Goal: Task Accomplishment & Management: Manage account settings

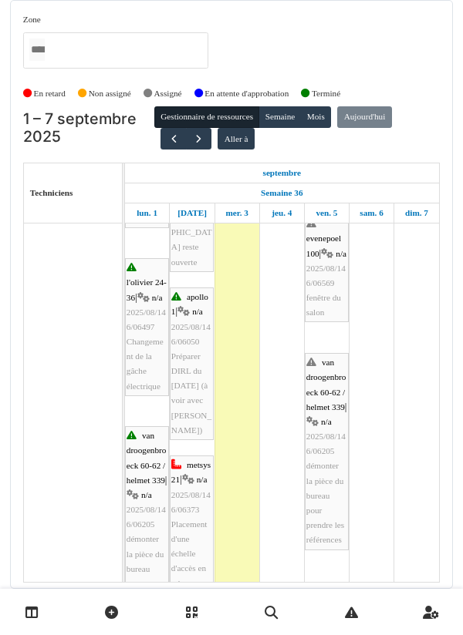
scroll to position [426, 0]
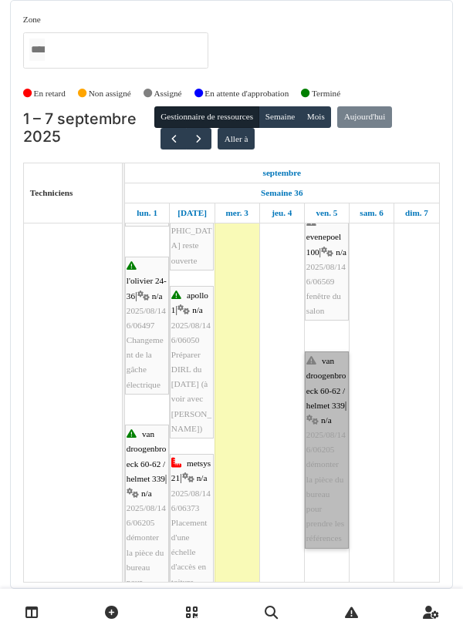
click at [314, 426] on link "van droogenbroeck 60-62 / helmet 339 | n/a 2025/08/146/06205 démonter la pièce …" at bounding box center [327, 450] width 44 height 197
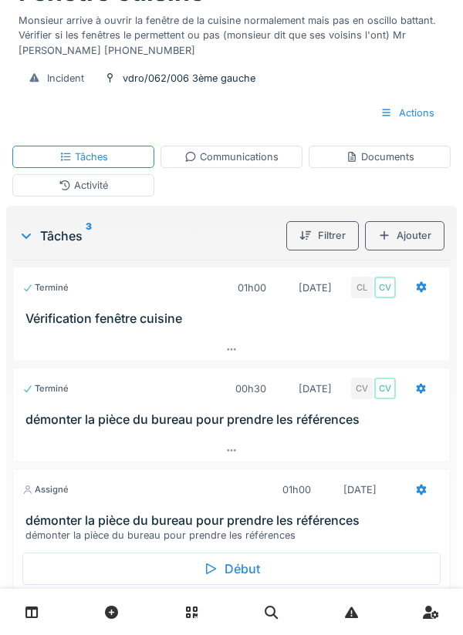
scroll to position [184, 0]
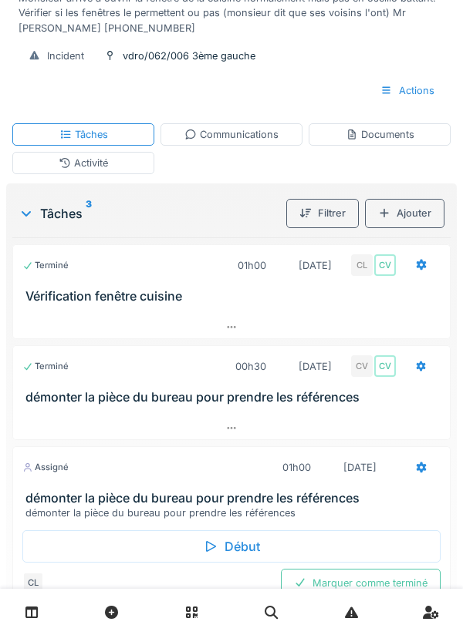
click at [216, 541] on icon at bounding box center [210, 546] width 15 height 12
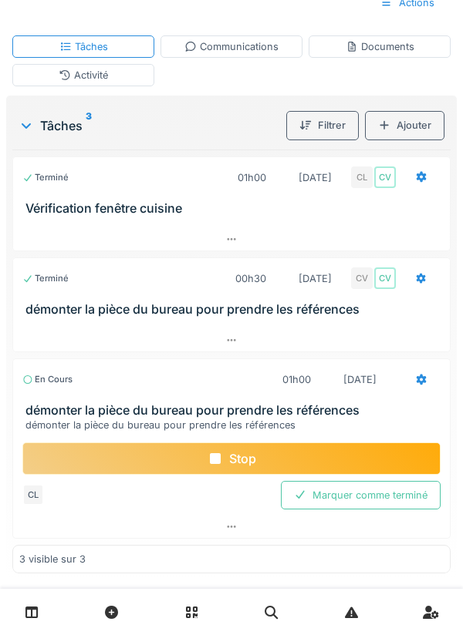
scroll to position [0, 0]
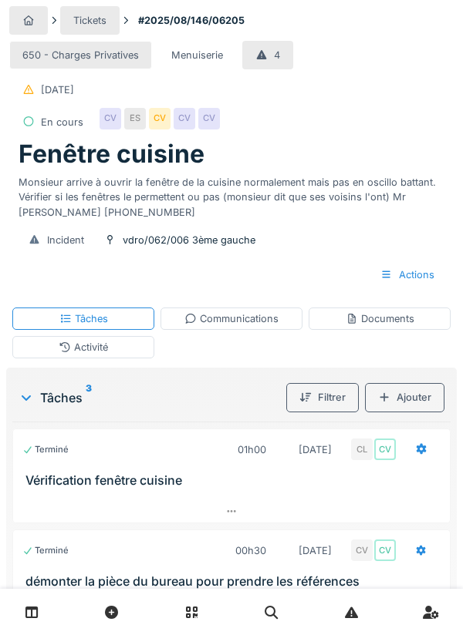
click at [137, 123] on div "ES" at bounding box center [135, 119] width 22 height 22
click at [325, 117] on div "650 - Charges Privatives Menuiserie 4 09/08/2025 En cours CV ES CV CV CV" at bounding box center [231, 89] width 444 height 102
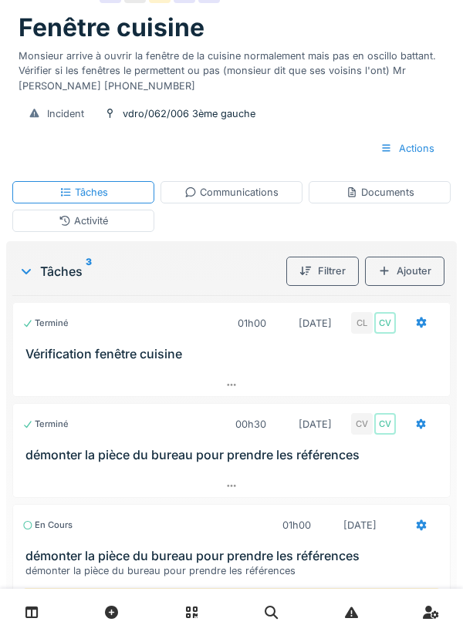
scroll to position [122, 0]
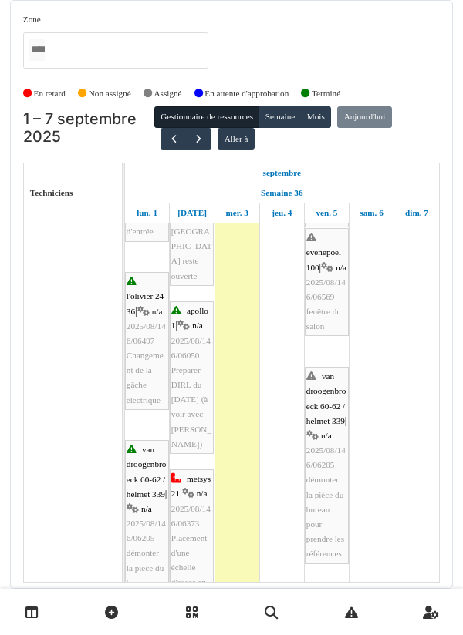
scroll to position [432, 0]
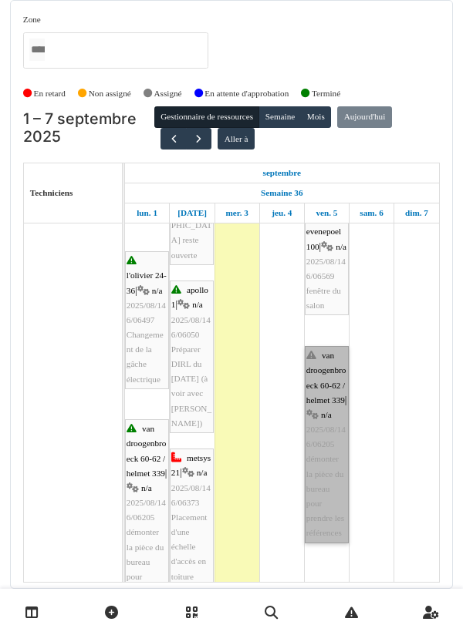
click at [317, 412] on link "van droogenbroeck 60-62 / helmet 339 | n/a 2025/08/146/06205 démonter la pièce …" at bounding box center [327, 444] width 44 height 197
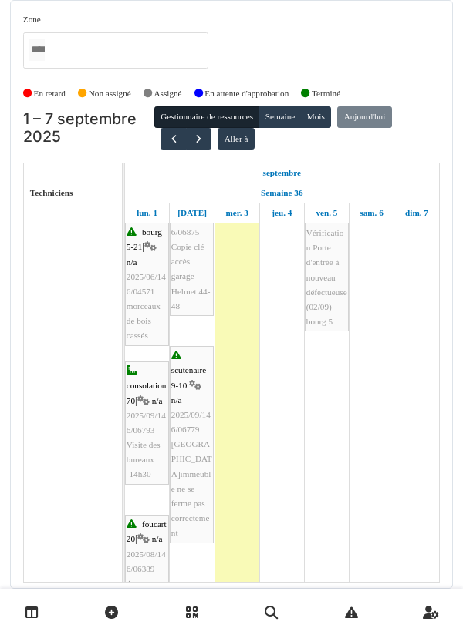
scroll to position [886, 0]
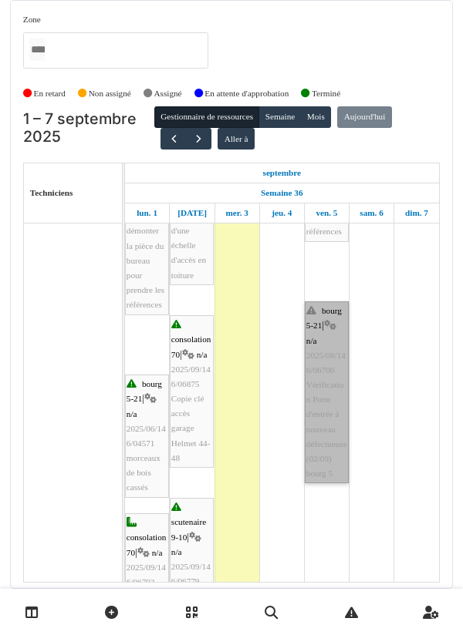
click at [333, 373] on link "bourg 5-21 | n/a 2025/08/146/06706 Vérification Porte d'entrée à nouveau défect…" at bounding box center [327, 392] width 44 height 182
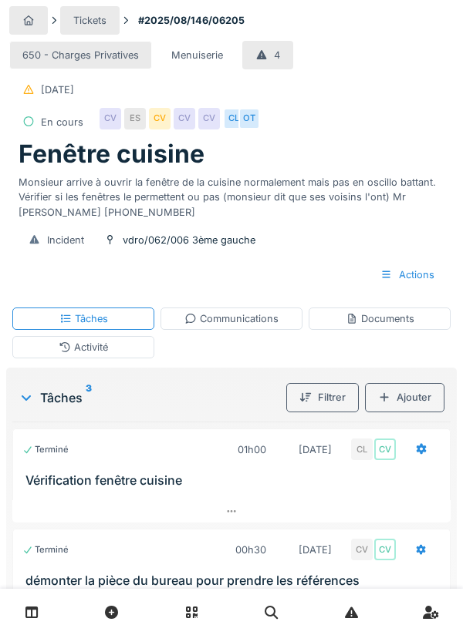
click at [243, 329] on div "Communications" at bounding box center [231, 319] width 142 height 22
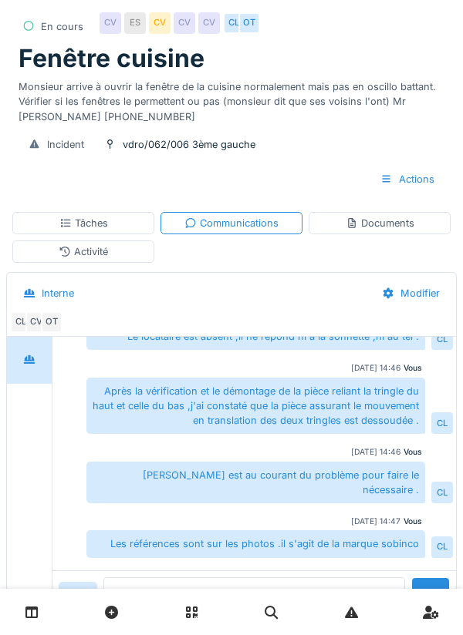
scroll to position [119, 0]
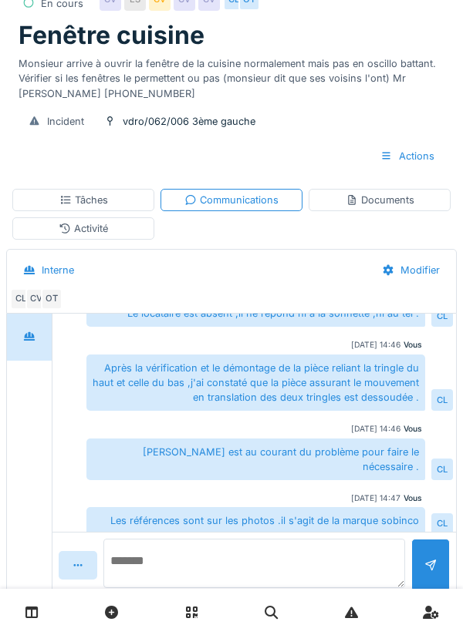
click at [187, 588] on textarea at bounding box center [253, 563] width 301 height 49
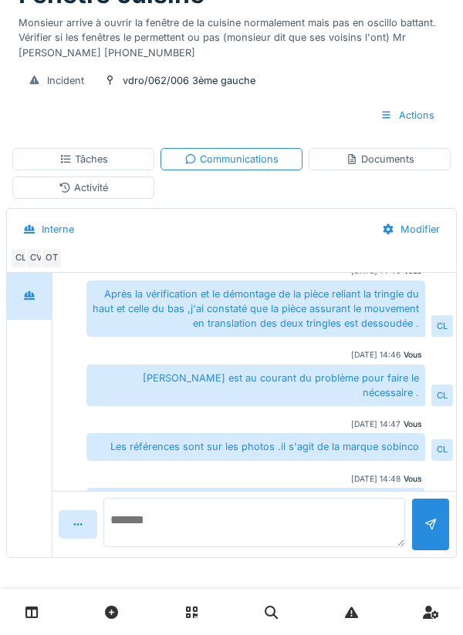
scroll to position [123, 0]
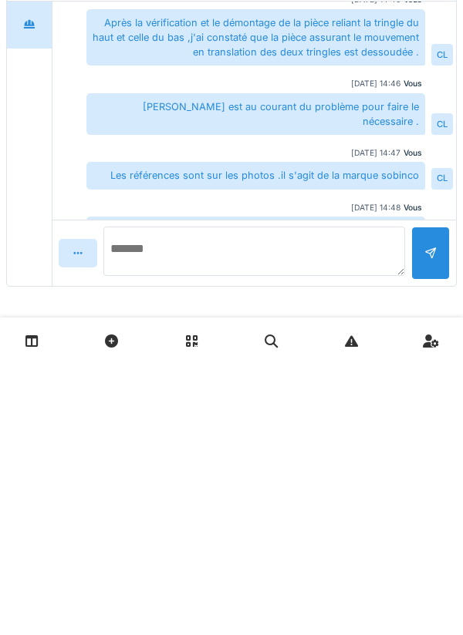
click at [189, 525] on textarea at bounding box center [253, 522] width 301 height 49
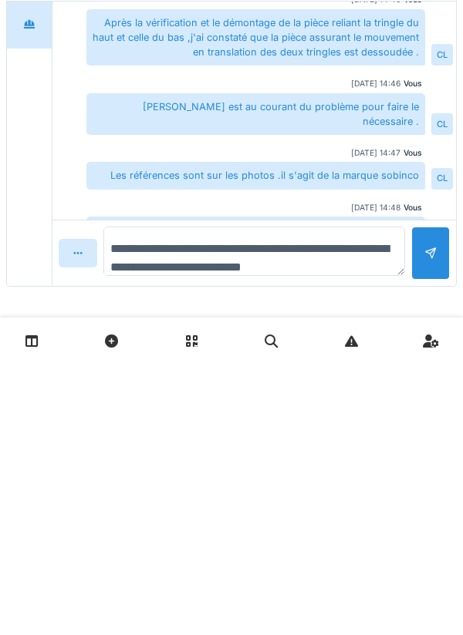
type textarea "**********"
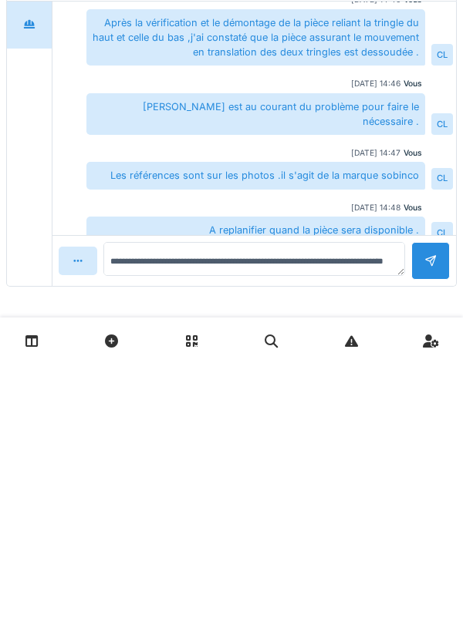
click at [443, 527] on div at bounding box center [430, 532] width 39 height 38
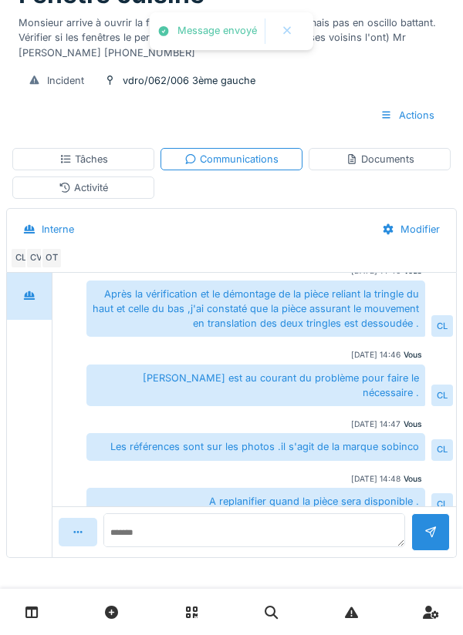
scroll to position [192, 0]
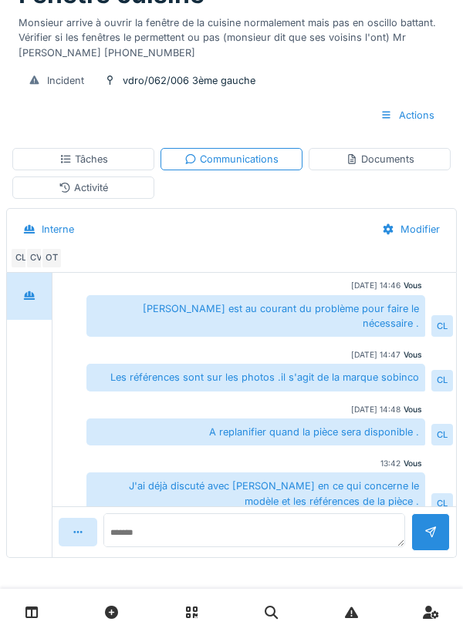
click at [115, 157] on div "Tâches" at bounding box center [83, 159] width 142 height 22
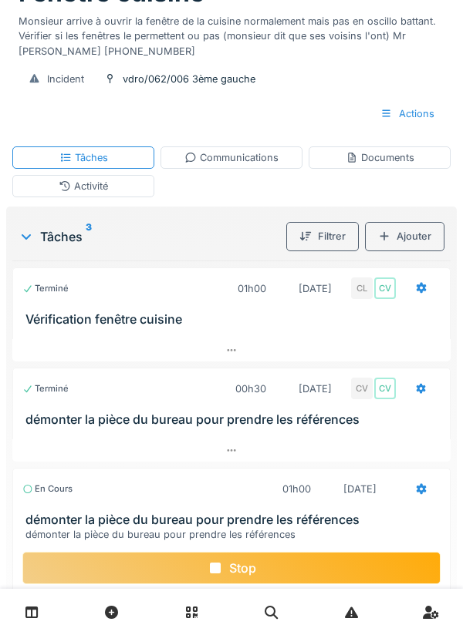
scroll to position [226, 0]
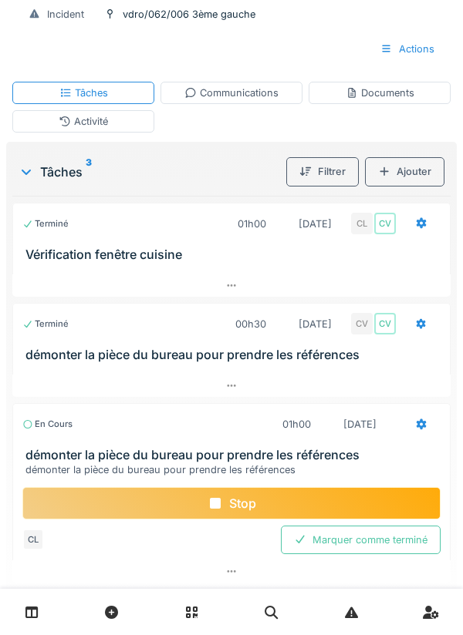
click at [417, 432] on div at bounding box center [421, 424] width 12 height 15
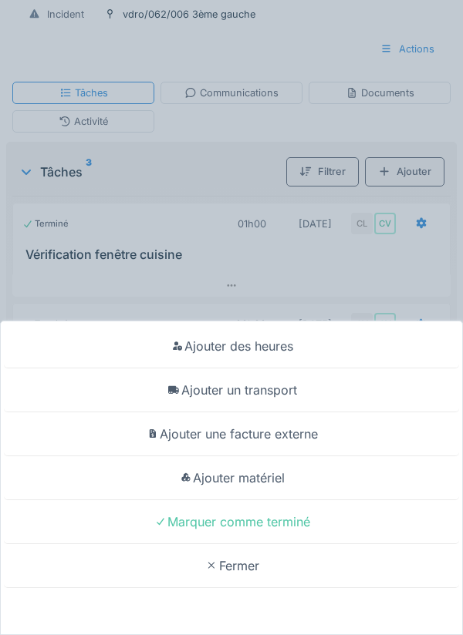
click at [278, 500] on div "Ajouter matériel" at bounding box center [231, 478] width 455 height 44
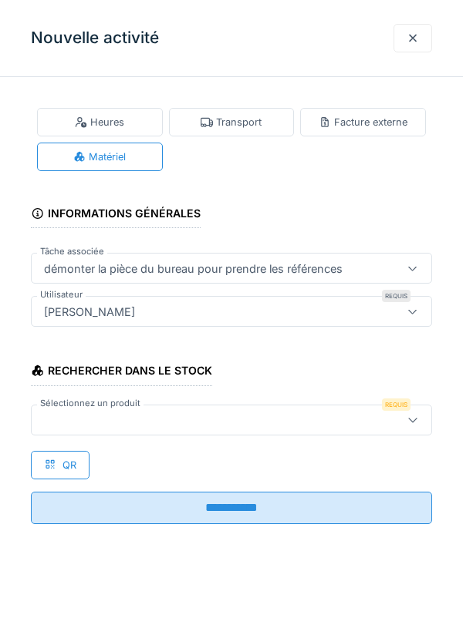
click at [241, 121] on div "Transport" at bounding box center [230, 122] width 61 height 15
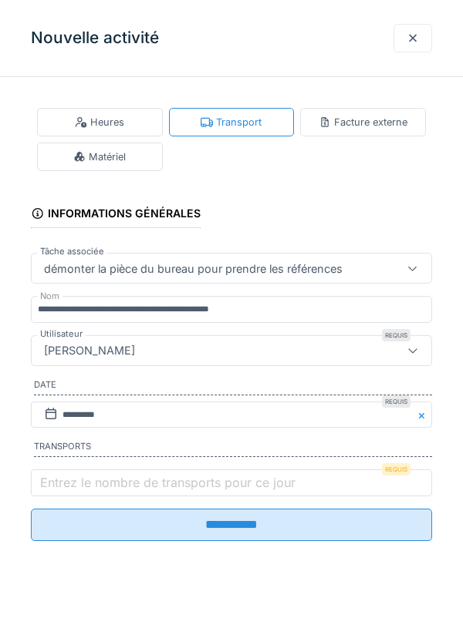
click at [77, 480] on label "Entrez le nombre de transports pour ce jour" at bounding box center [167, 482] width 261 height 19
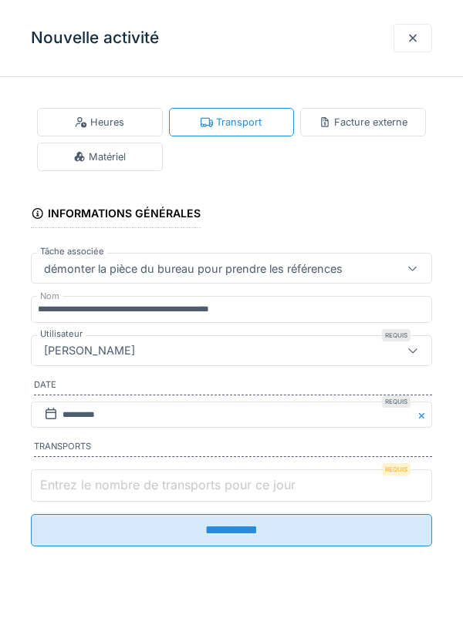
click at [77, 480] on input "Entrez le nombre de transports pour ce jour" at bounding box center [231, 486] width 401 height 32
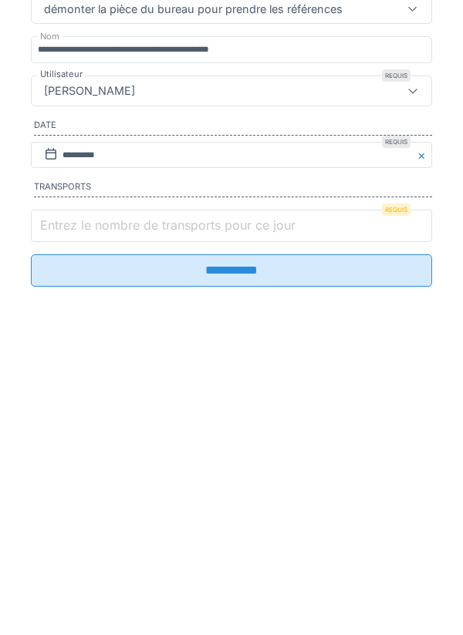
scroll to position [288, 0]
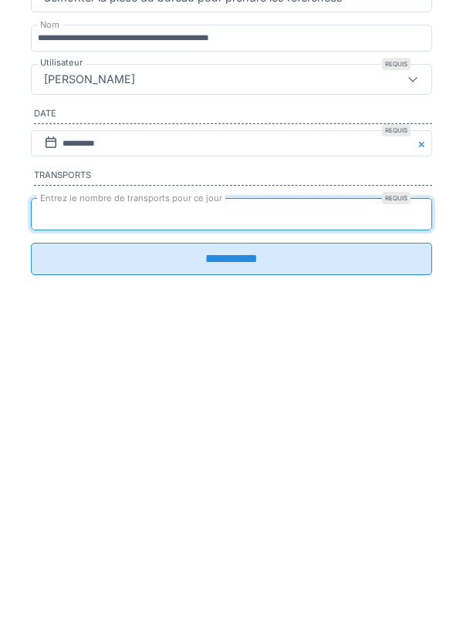
type input "*"
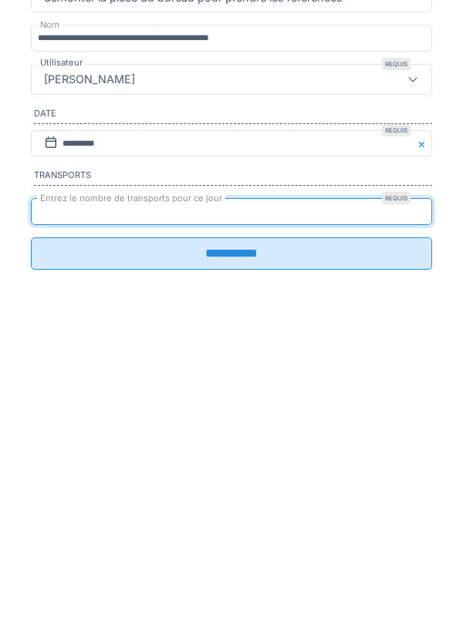
click at [241, 538] on input "**********" at bounding box center [231, 525] width 401 height 32
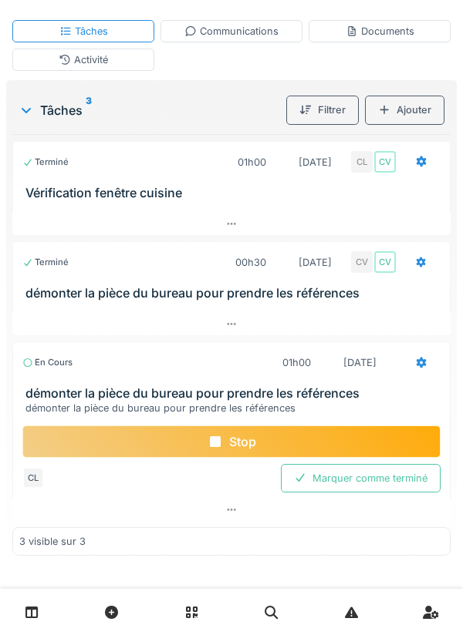
click at [239, 441] on div "Stop" at bounding box center [231, 442] width 418 height 32
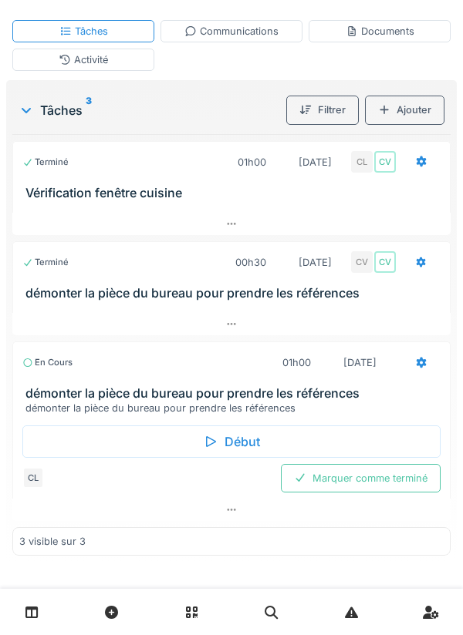
click at [239, 514] on div at bounding box center [231, 510] width 438 height 22
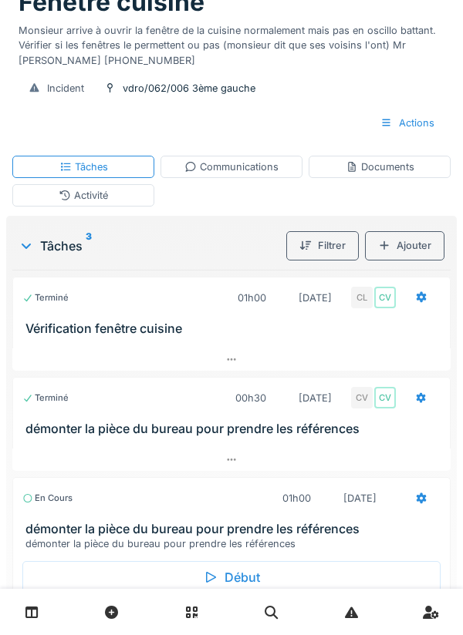
scroll to position [0, 0]
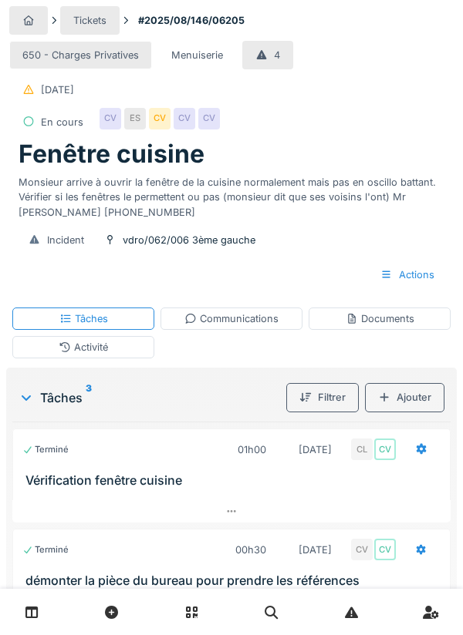
click at [237, 318] on div "Communications" at bounding box center [231, 318] width 94 height 15
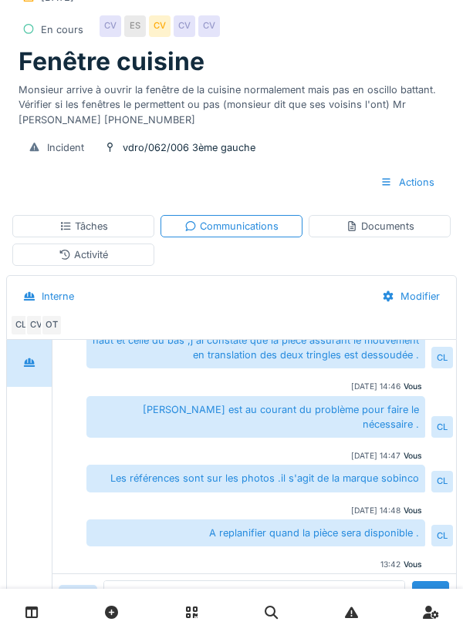
scroll to position [95, 0]
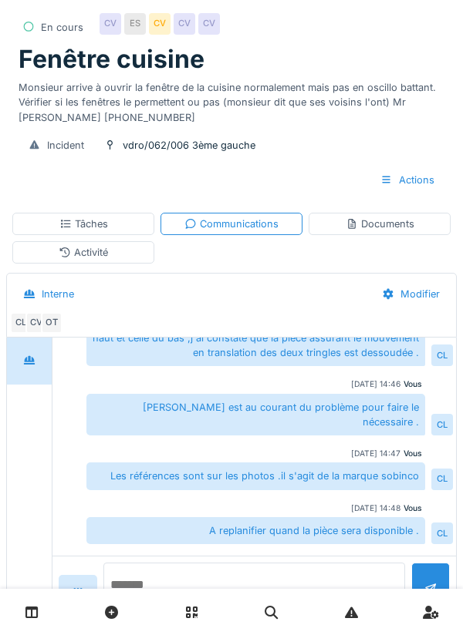
click at [174, 612] on textarea at bounding box center [253, 587] width 301 height 49
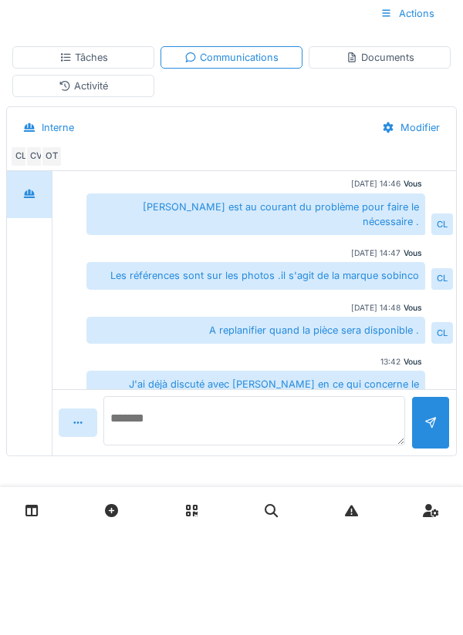
scroll to position [192, 0]
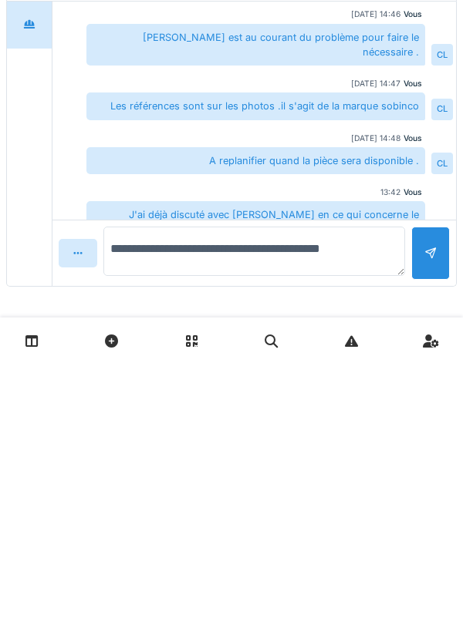
type textarea "**********"
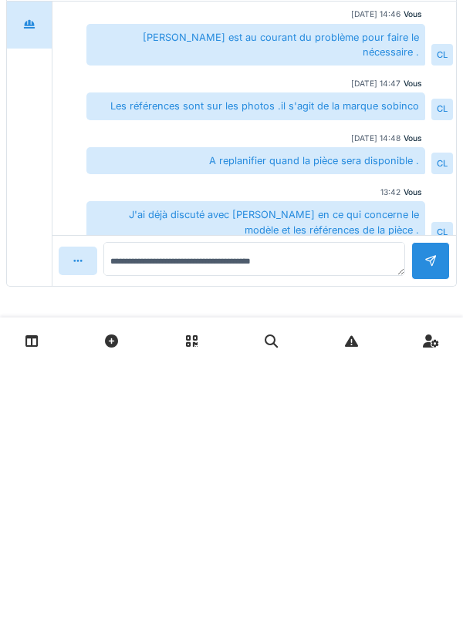
click at [423, 534] on div at bounding box center [430, 532] width 39 height 38
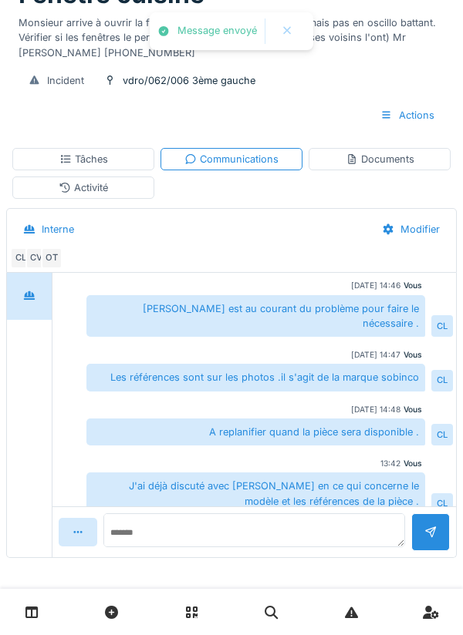
scroll to position [246, 0]
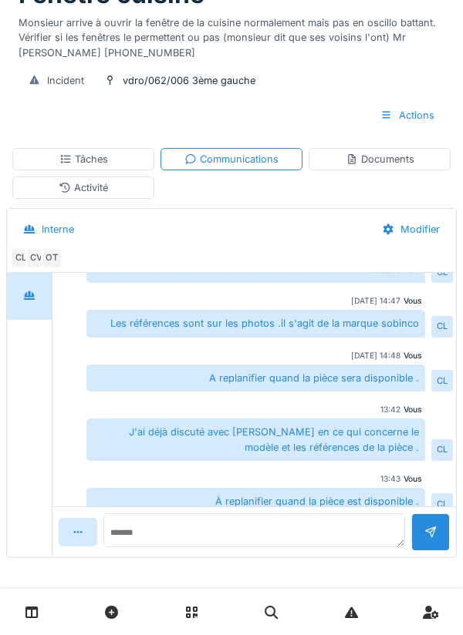
click at [86, 169] on div "Tâches" at bounding box center [83, 159] width 142 height 22
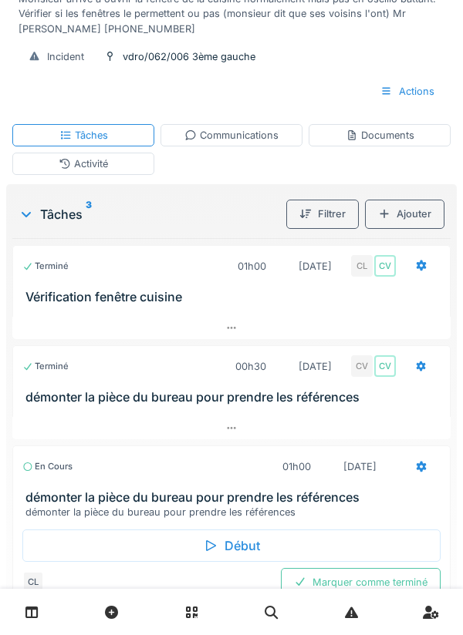
scroll to position [226, 0]
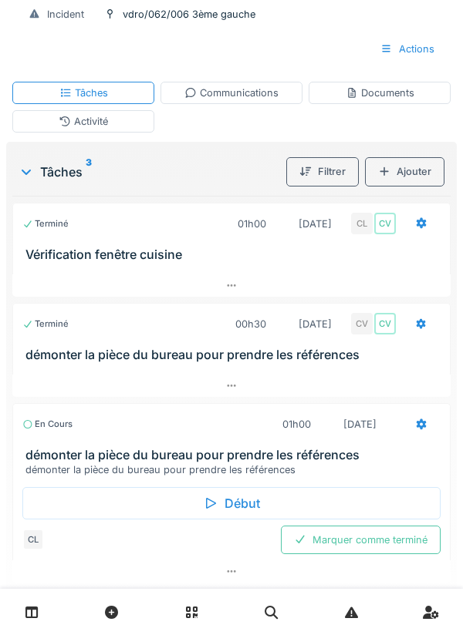
click at [374, 543] on div "Marquer comme terminé" at bounding box center [361, 540] width 160 height 29
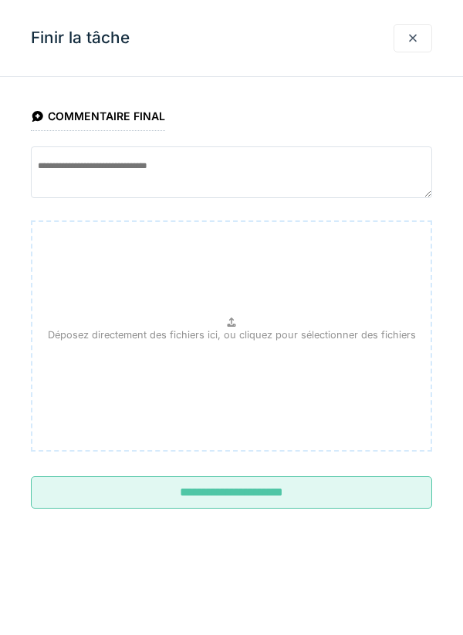
click at [228, 489] on input "**********" at bounding box center [231, 492] width 401 height 32
click at [411, 42] on div at bounding box center [412, 38] width 12 height 15
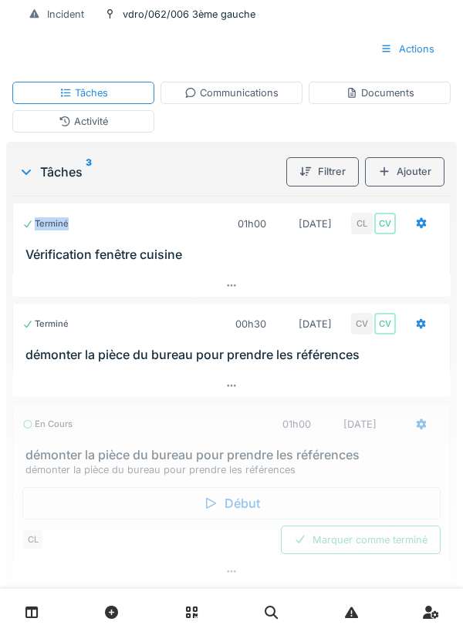
click at [361, 545] on div "Marquer comme terminé" at bounding box center [361, 540] width 160 height 29
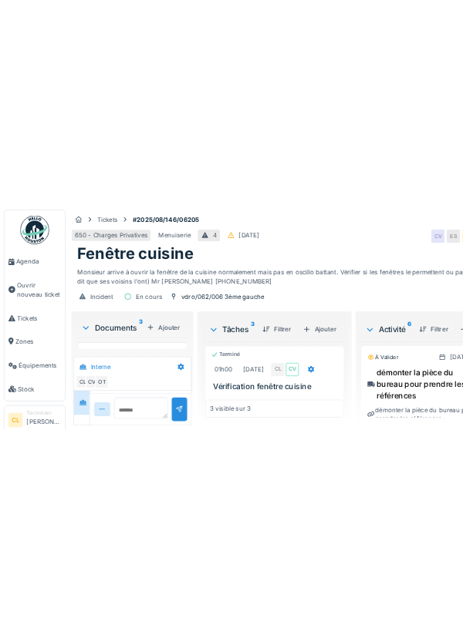
scroll to position [869, 0]
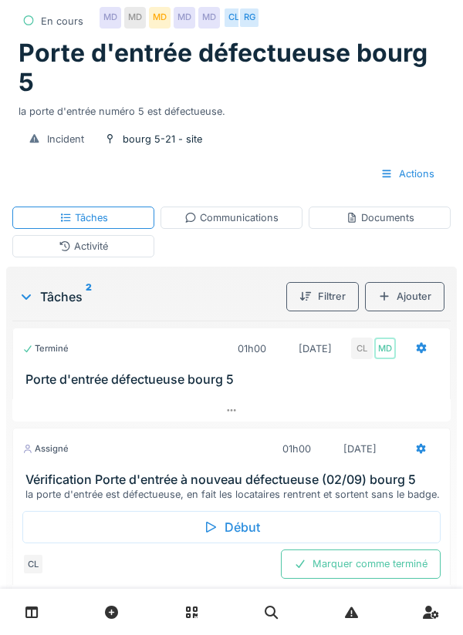
scroll to position [124, 0]
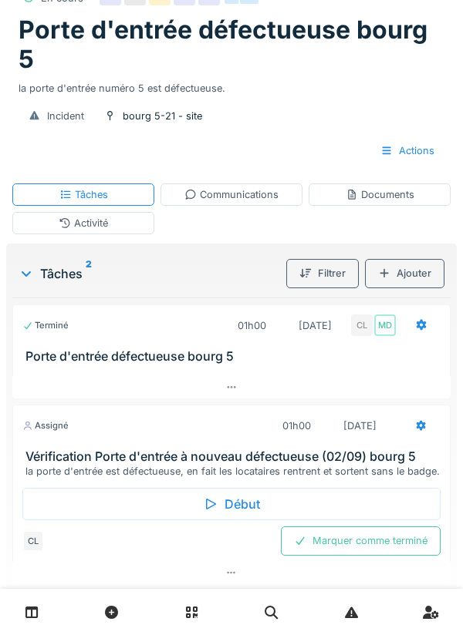
click at [241, 510] on div "Début" at bounding box center [231, 504] width 418 height 32
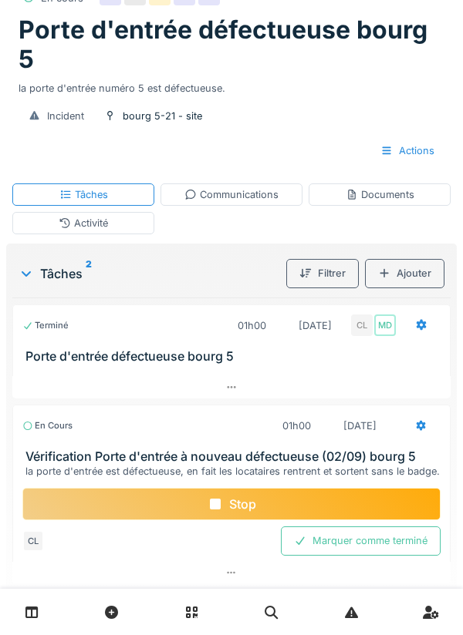
scroll to position [130, 0]
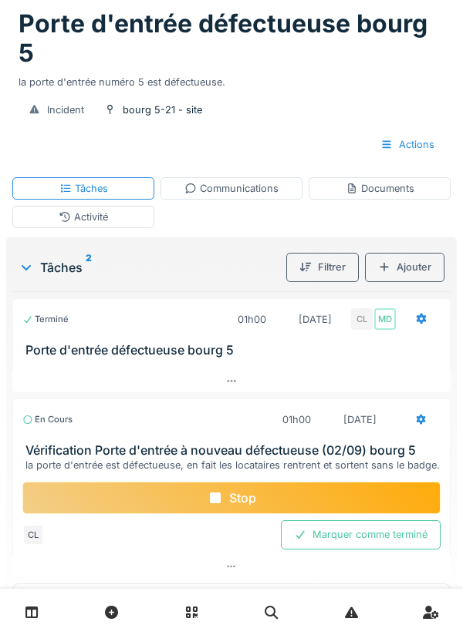
click at [382, 189] on div "Documents" at bounding box center [379, 188] width 69 height 15
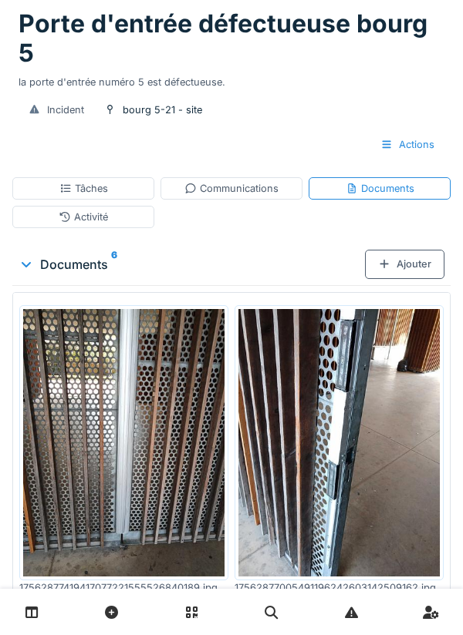
click at [392, 268] on div "Ajouter" at bounding box center [404, 264] width 79 height 29
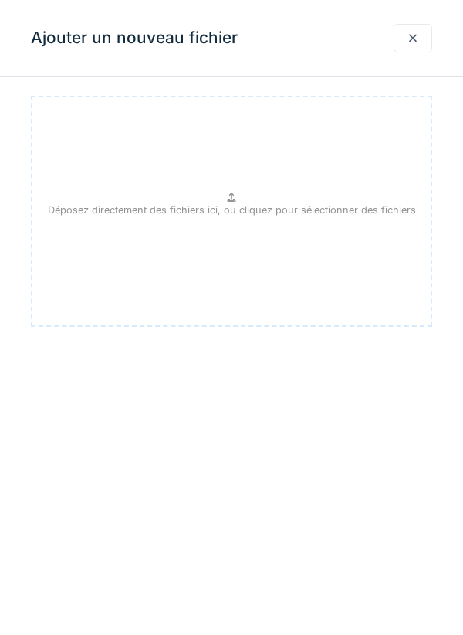
click at [236, 210] on p "Déposez directement des fichiers ici, ou cliquez pour sélectionner des fichiers" at bounding box center [232, 210] width 368 height 15
type input "**********"
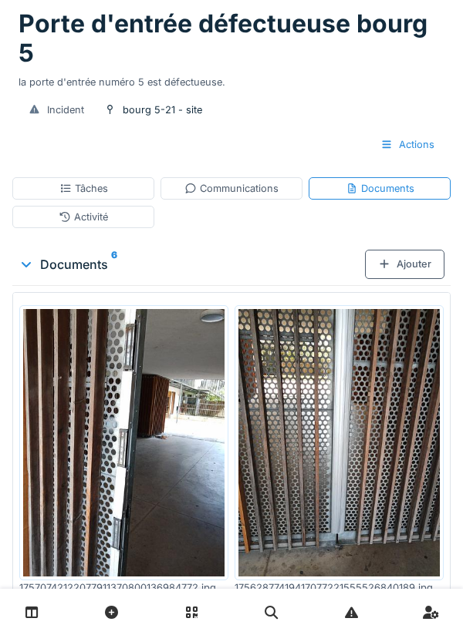
click at [404, 266] on div "Ajouter" at bounding box center [404, 264] width 79 height 29
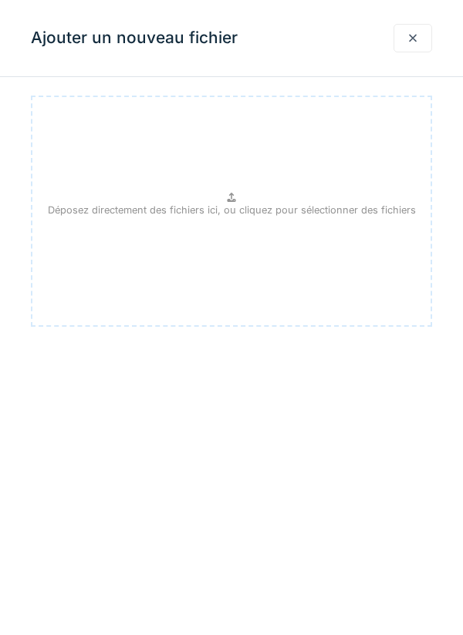
click at [237, 206] on p "Déposez directement des fichiers ici, ou cliquez pour sélectionner des fichiers" at bounding box center [232, 210] width 368 height 15
type input "**********"
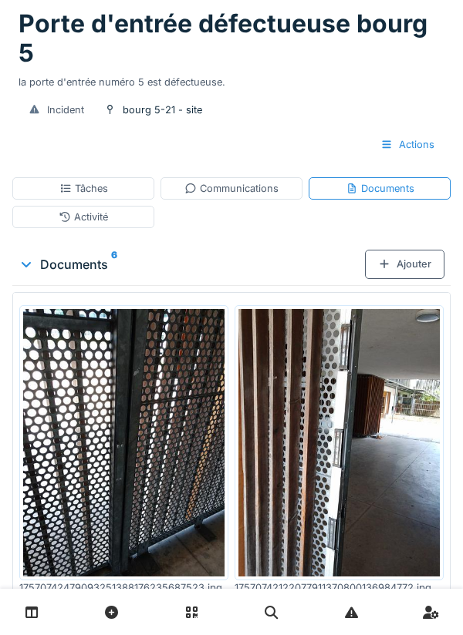
click at [407, 265] on div "Ajouter" at bounding box center [404, 264] width 79 height 29
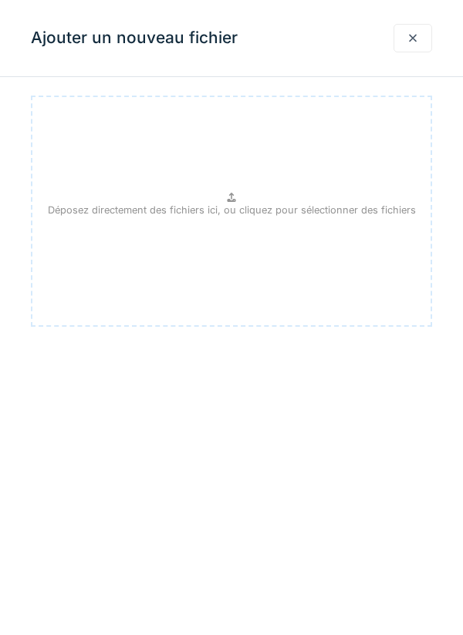
click at [227, 200] on icon at bounding box center [231, 197] width 8 height 9
type input "**********"
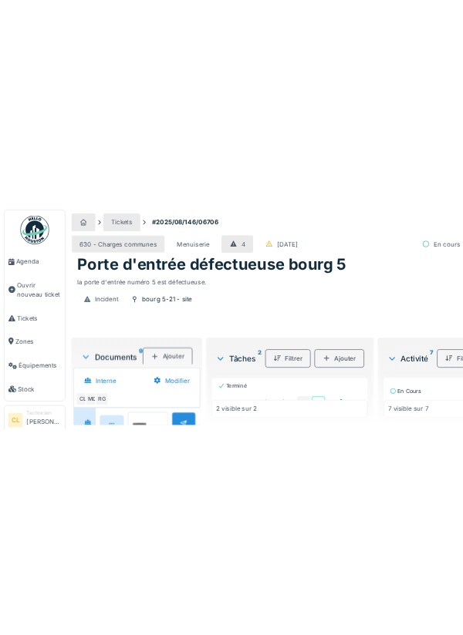
scroll to position [69, 0]
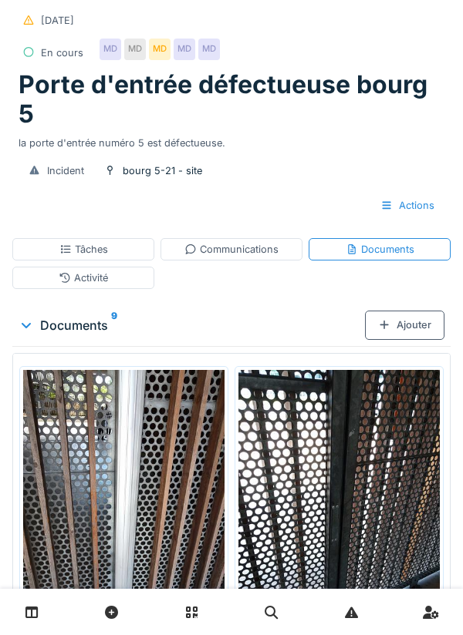
click at [244, 258] on div "Communications" at bounding box center [231, 249] width 142 height 22
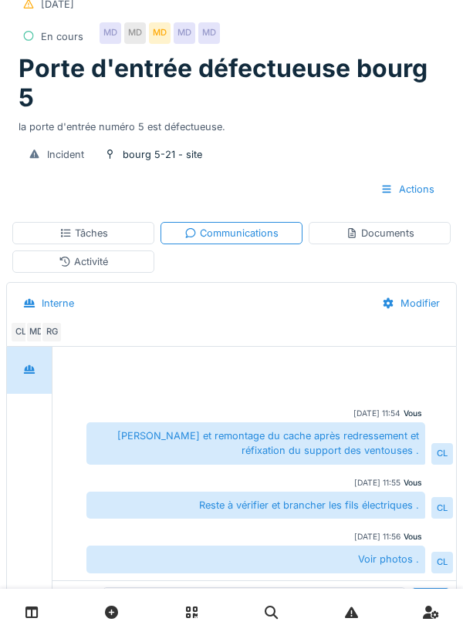
scroll to position [105, 0]
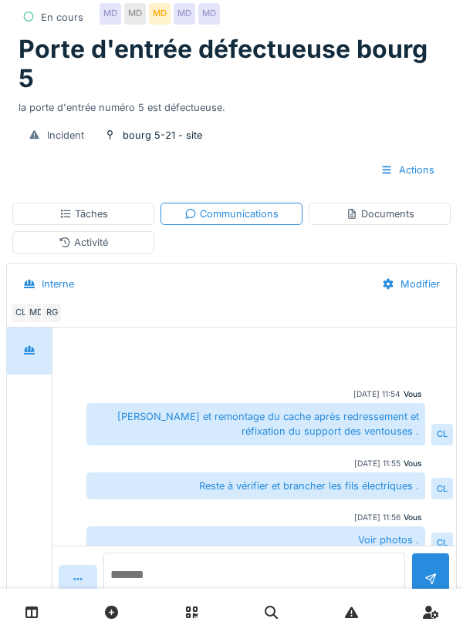
click at [183, 602] on textarea at bounding box center [253, 577] width 301 height 49
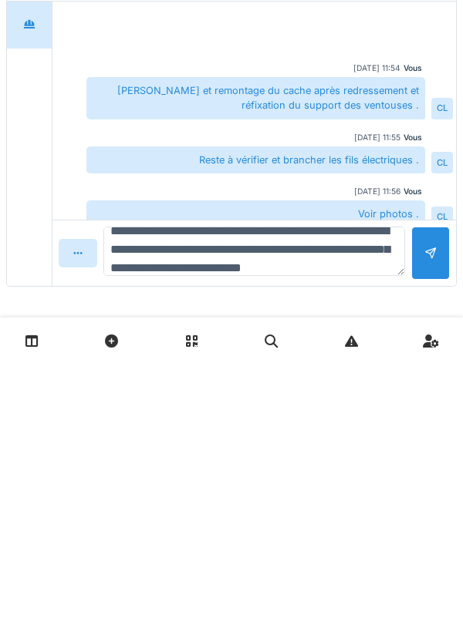
scroll to position [36, 0]
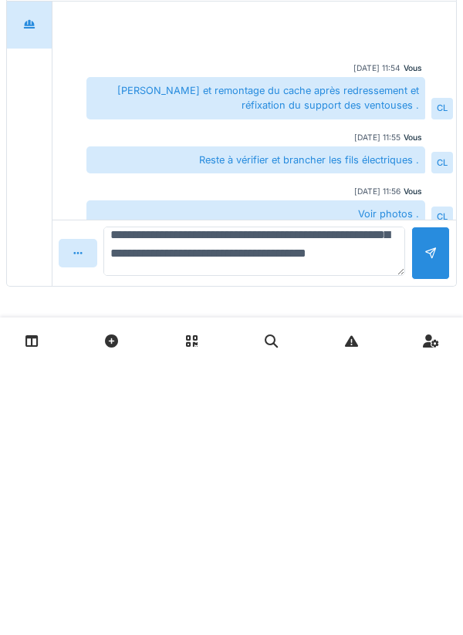
type textarea "**********"
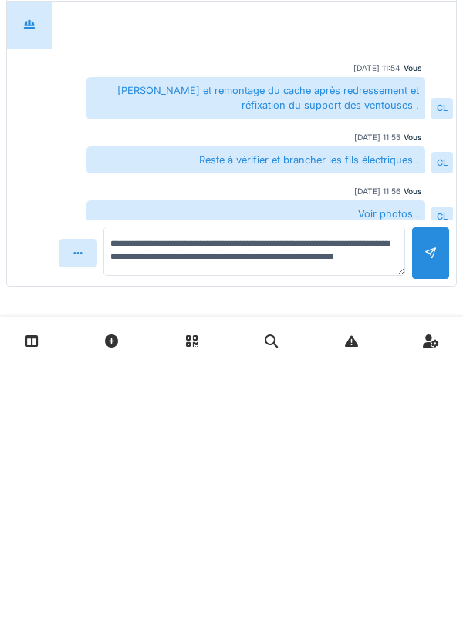
click at [426, 527] on div at bounding box center [430, 524] width 12 height 15
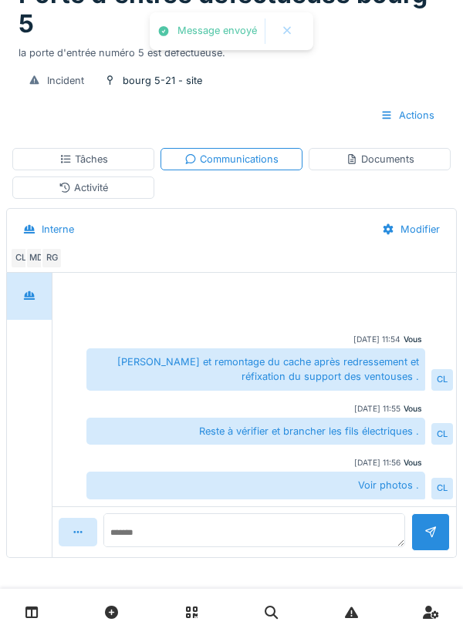
scroll to position [83, 0]
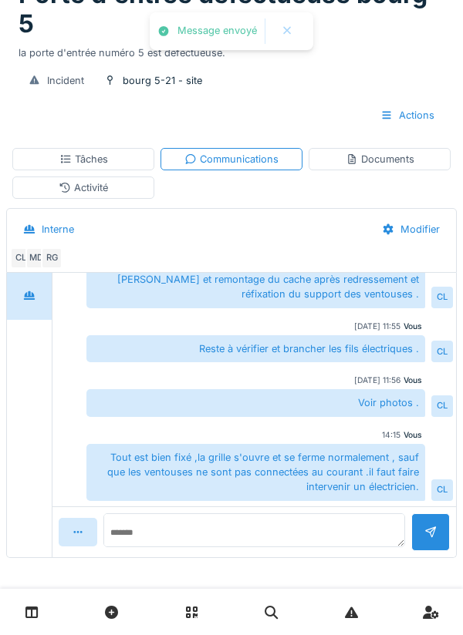
click at [112, 170] on div "Tâches" at bounding box center [83, 159] width 142 height 22
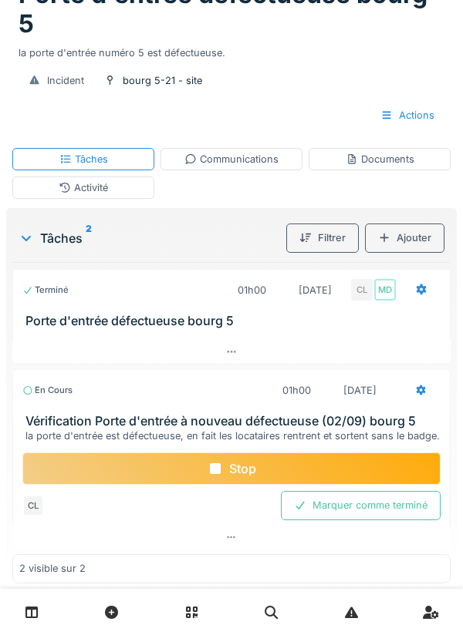
click at [422, 397] on div at bounding box center [421, 390] width 12 height 15
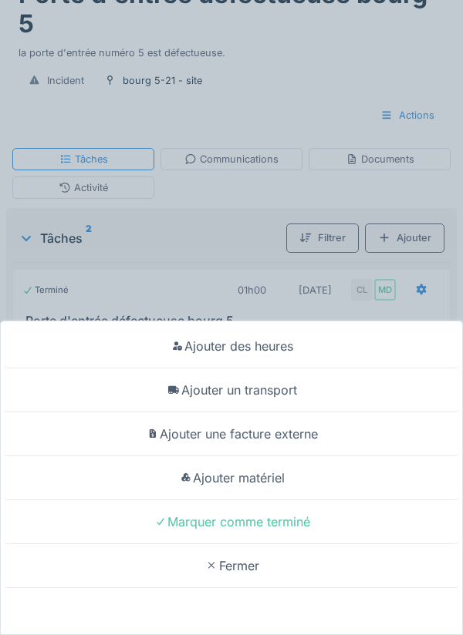
click at [281, 386] on div "Ajouter un transport" at bounding box center [231, 391] width 455 height 44
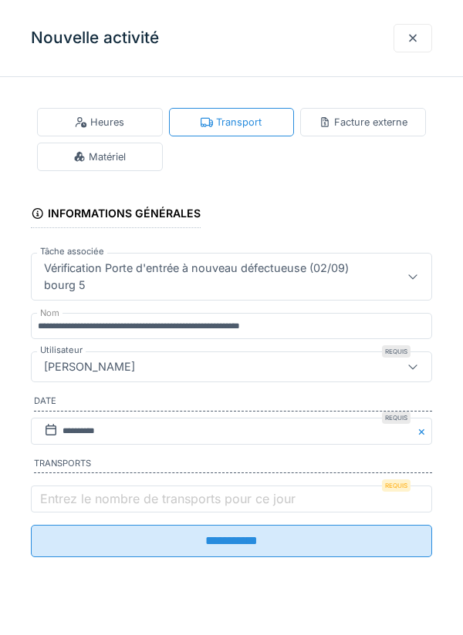
click at [79, 507] on label "Entrez le nombre de transports pour ce jour" at bounding box center [167, 499] width 261 height 19
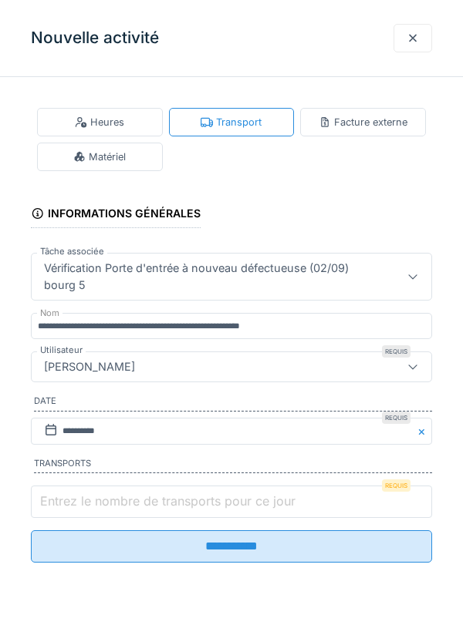
click at [79, 507] on input "Entrez le nombre de transports pour ce jour" at bounding box center [231, 502] width 401 height 32
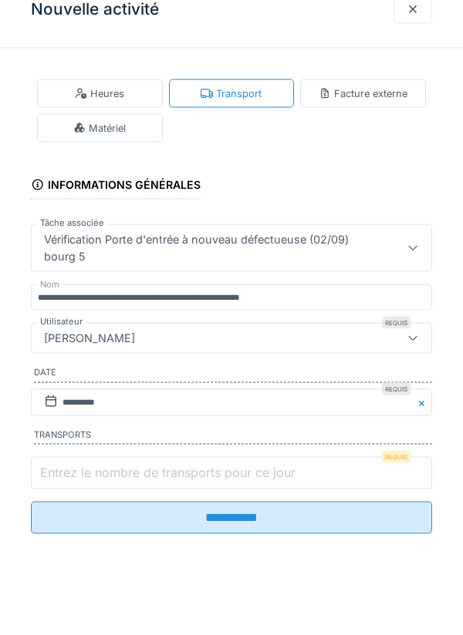
scroll to position [198, 0]
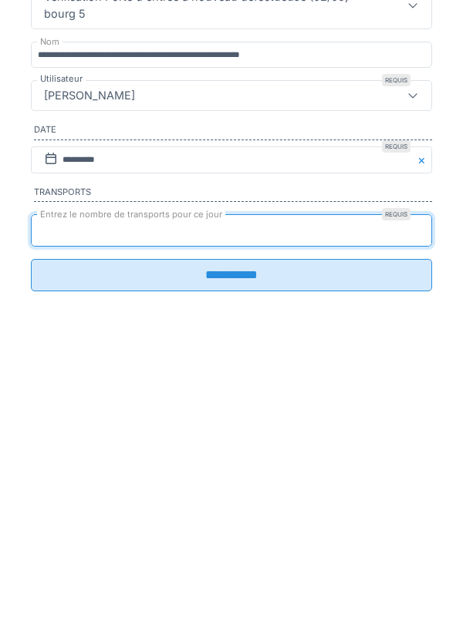
type input "*"
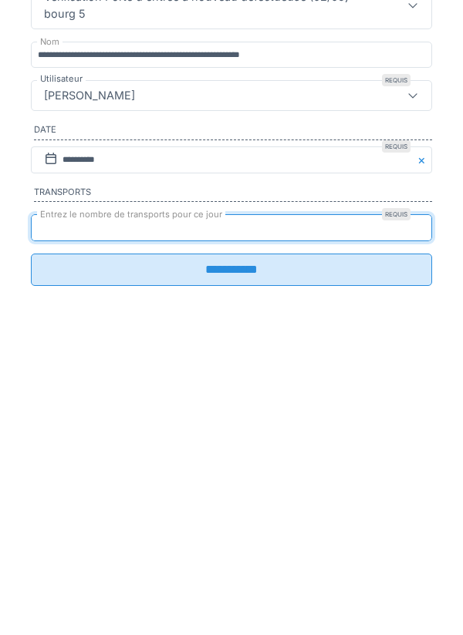
click at [222, 554] on input "**********" at bounding box center [231, 541] width 401 height 32
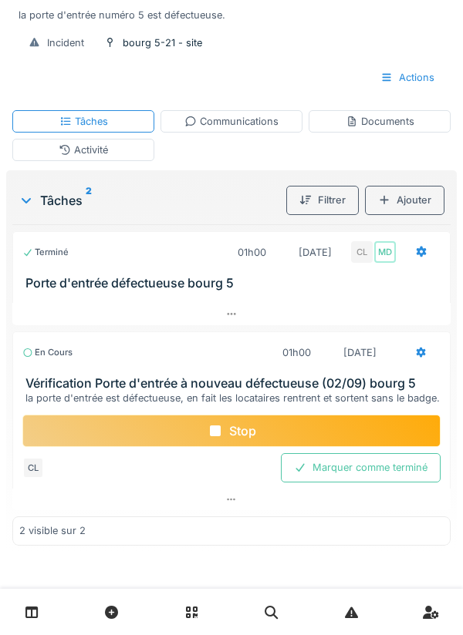
click at [249, 122] on div "Communications" at bounding box center [231, 121] width 94 height 15
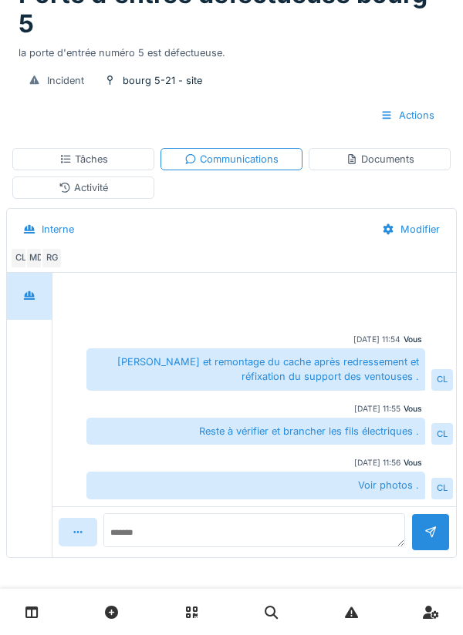
scroll to position [83, 0]
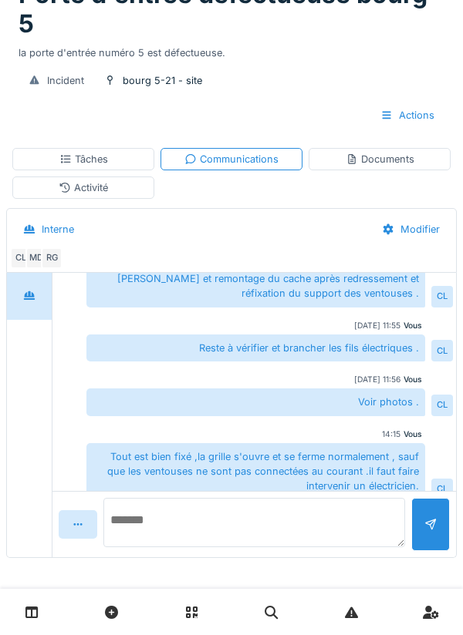
click at [177, 527] on textarea at bounding box center [253, 522] width 301 height 49
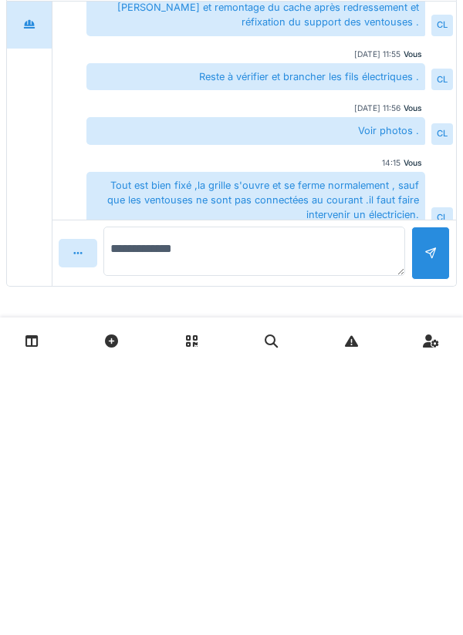
type textarea "**********"
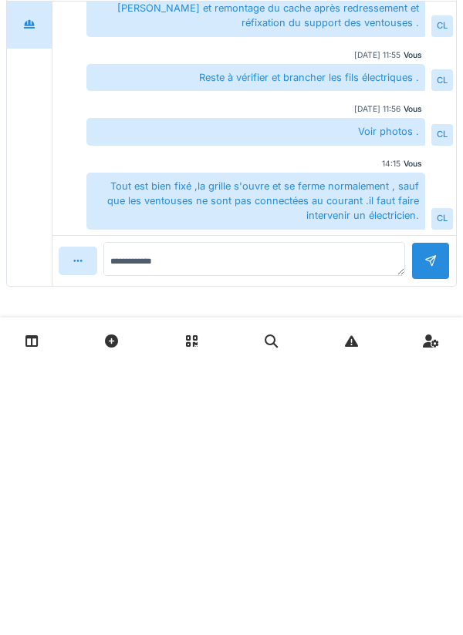
click at [428, 527] on div at bounding box center [430, 532] width 12 height 15
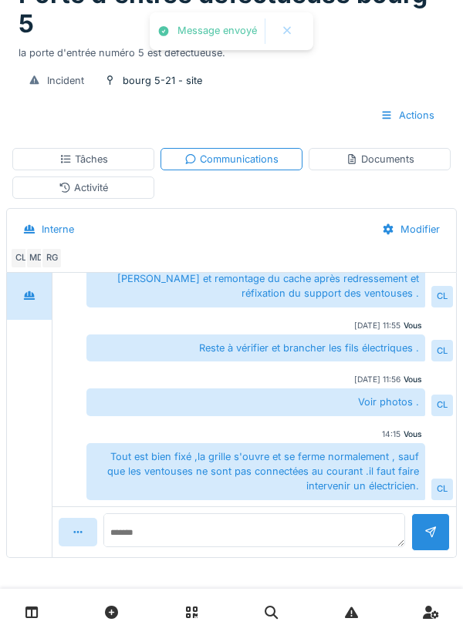
scroll to position [137, 0]
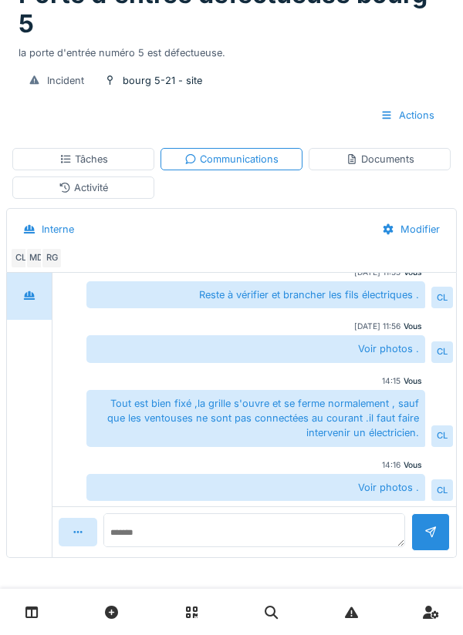
click at [383, 156] on div "Documents" at bounding box center [379, 159] width 69 height 15
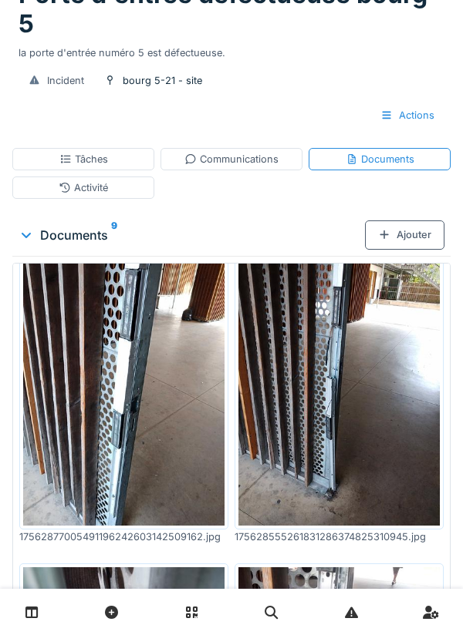
scroll to position [670, 0]
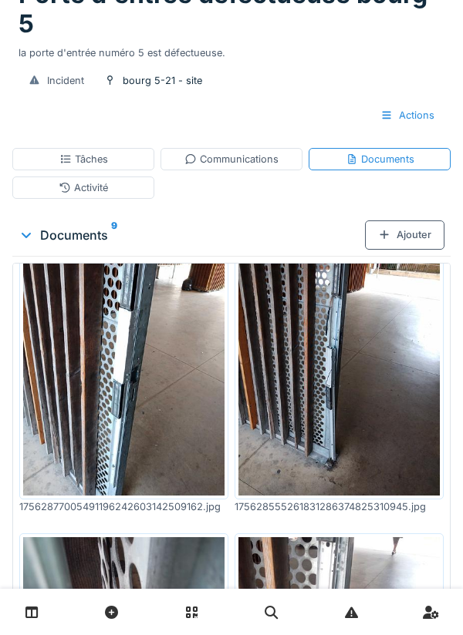
click at [87, 160] on div "Tâches" at bounding box center [83, 159] width 49 height 15
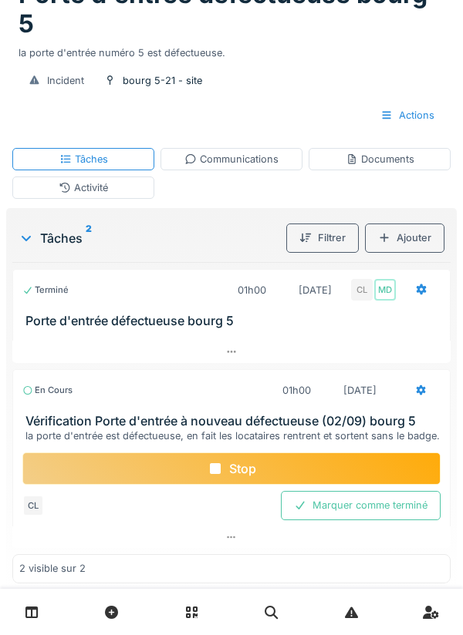
click at [227, 469] on div "Stop" at bounding box center [231, 469] width 418 height 32
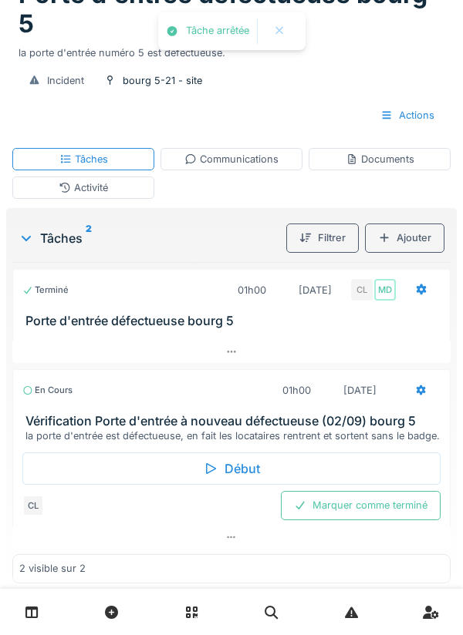
click at [356, 510] on div "Marquer comme terminé" at bounding box center [361, 505] width 160 height 29
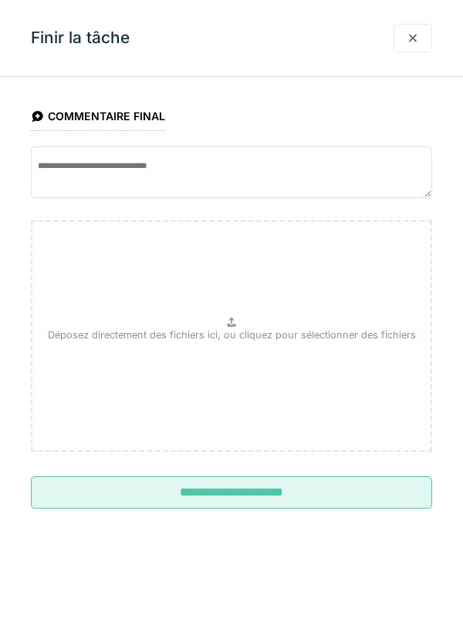
click at [248, 489] on input "**********" at bounding box center [231, 492] width 401 height 32
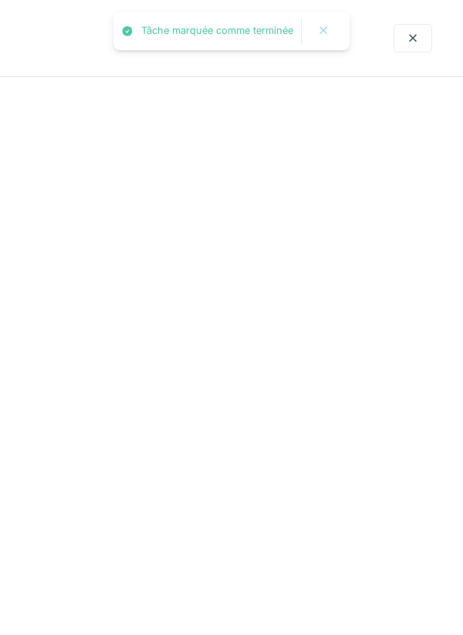
scroll to position [150, 0]
